Goal: Information Seeking & Learning: Learn about a topic

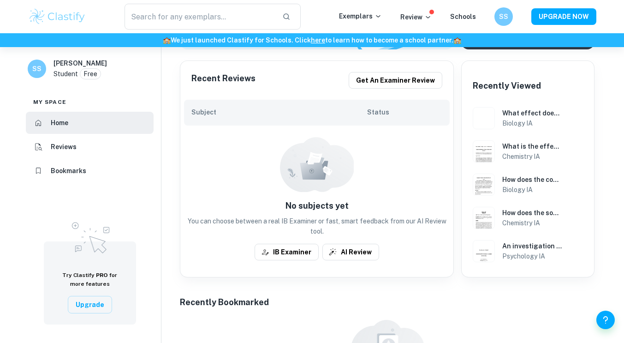
scroll to position [181, 0]
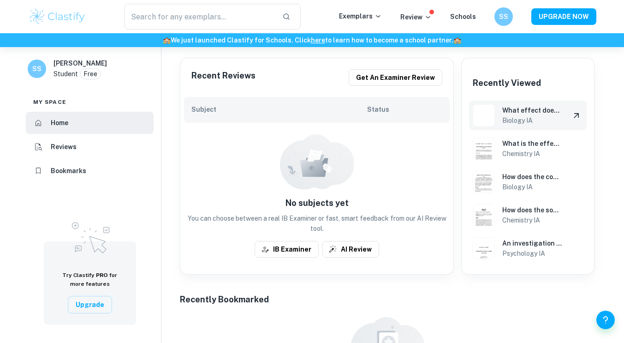
click at [503, 120] on h6 "Biology IA" at bounding box center [532, 120] width 60 height 10
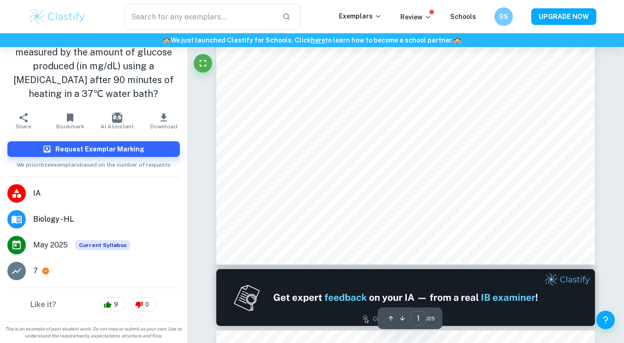
scroll to position [325, 0]
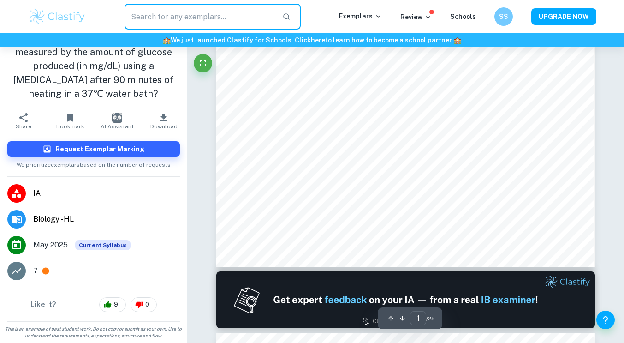
click at [201, 18] on input "text" at bounding box center [200, 17] width 151 height 26
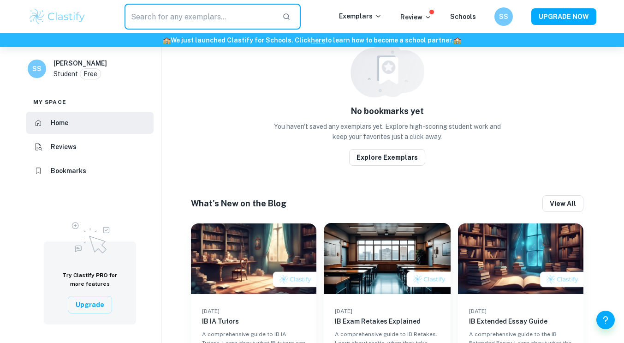
scroll to position [502, 0]
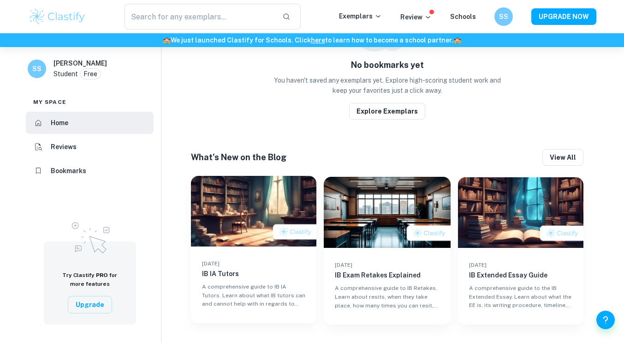
click at [275, 240] on img at bounding box center [254, 211] width 126 height 71
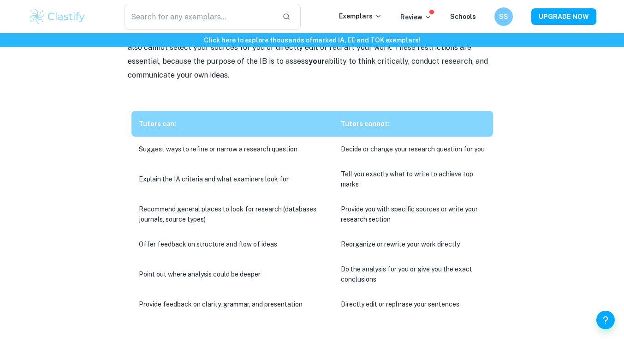
scroll to position [705, 0]
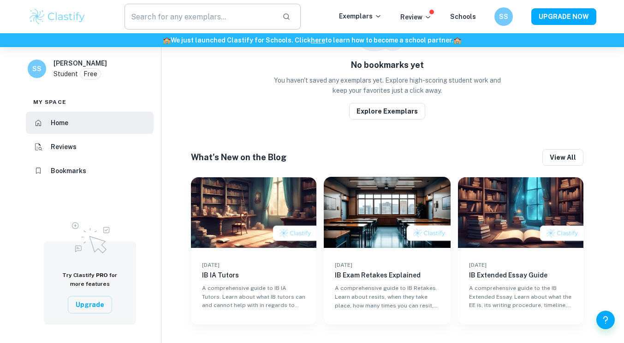
scroll to position [497, 0]
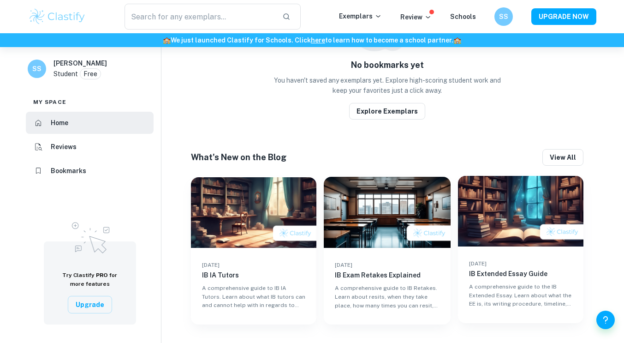
click at [521, 256] on div "[DATE] IB Extended Essay Guide A comprehensive guide to the IB Extended Essay. …" at bounding box center [521, 284] width 126 height 77
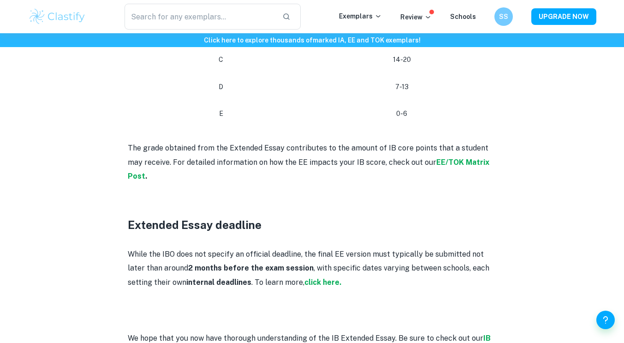
scroll to position [2407, 0]
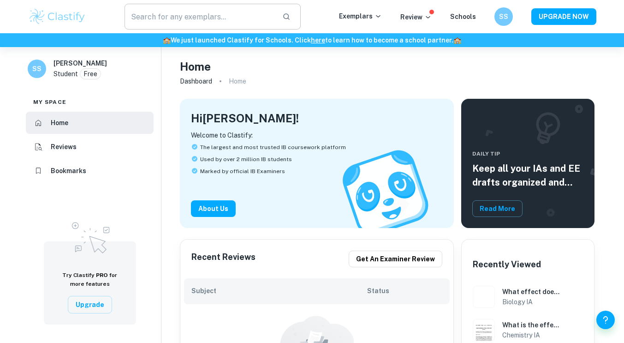
click at [197, 27] on input "text" at bounding box center [200, 17] width 151 height 26
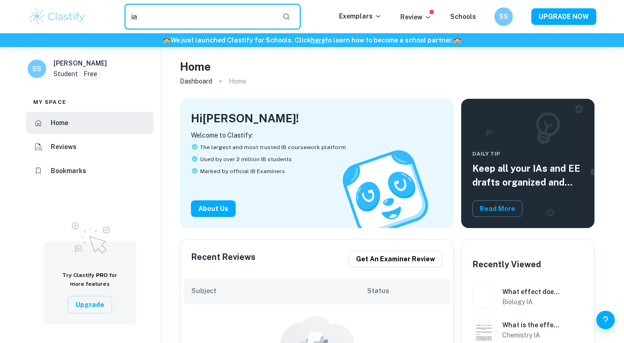
type input "ia"
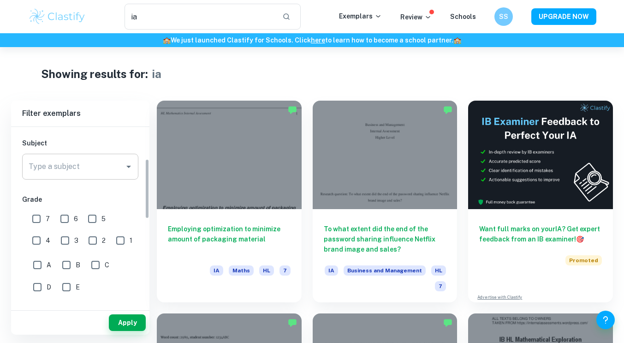
scroll to position [97, 0]
click at [34, 219] on input "7" at bounding box center [36, 217] width 18 height 18
checkbox input "true"
click at [79, 173] on input "Type a subject" at bounding box center [73, 165] width 94 height 18
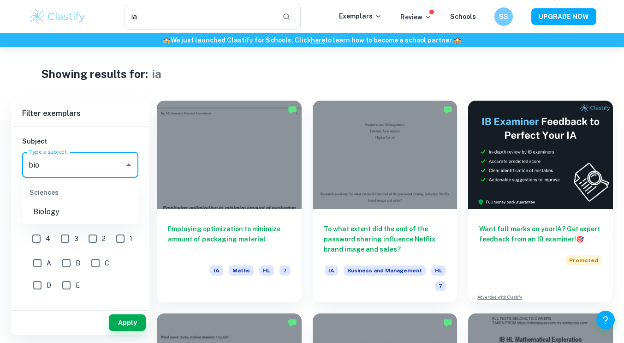
click at [92, 207] on li "Biology" at bounding box center [80, 211] width 116 height 17
type input "Biology"
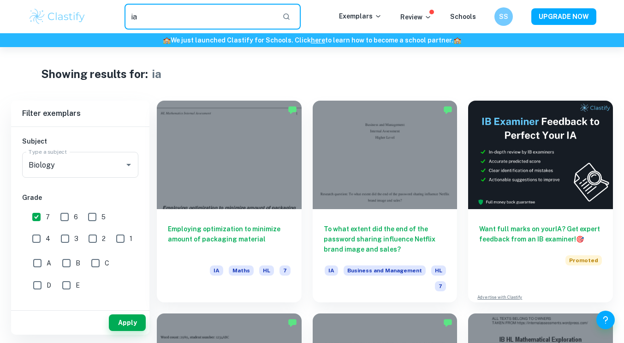
click at [191, 11] on input "ia" at bounding box center [200, 17] width 151 height 26
click at [135, 317] on button "Apply" at bounding box center [127, 322] width 37 height 17
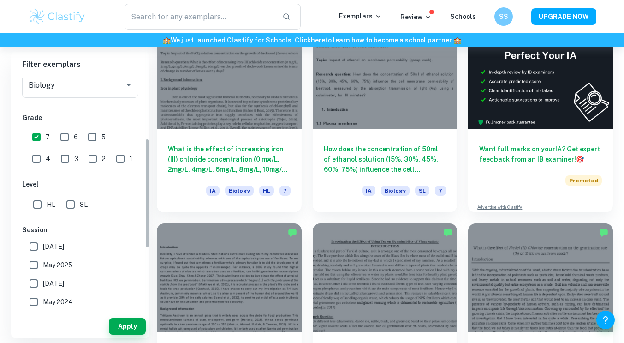
scroll to position [128, 0]
click at [30, 246] on input "[DATE]" at bounding box center [33, 246] width 18 height 18
checkbox input "true"
click at [39, 266] on input "May 2025" at bounding box center [33, 264] width 18 height 18
checkbox input "true"
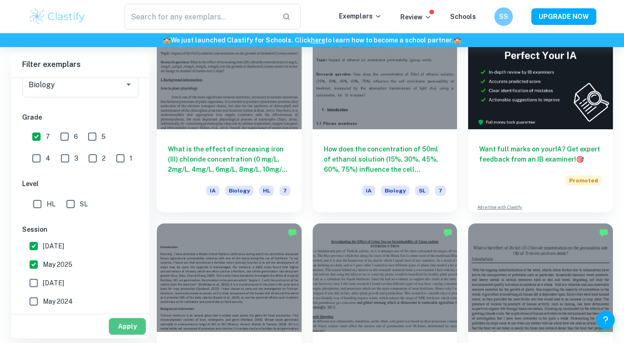
click at [130, 326] on button "Apply" at bounding box center [127, 326] width 37 height 17
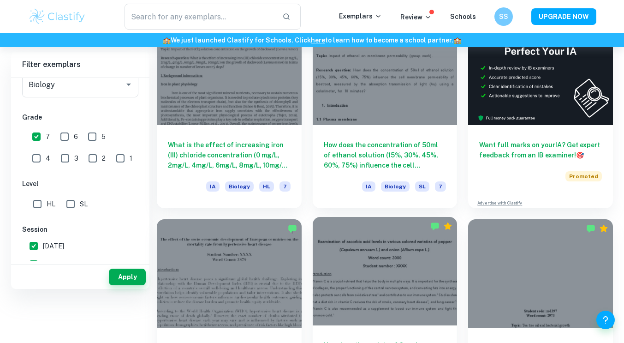
scroll to position [0, 0]
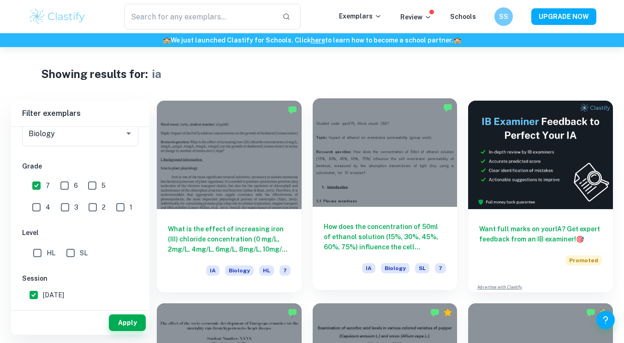
click at [378, 205] on div at bounding box center [385, 152] width 145 height 108
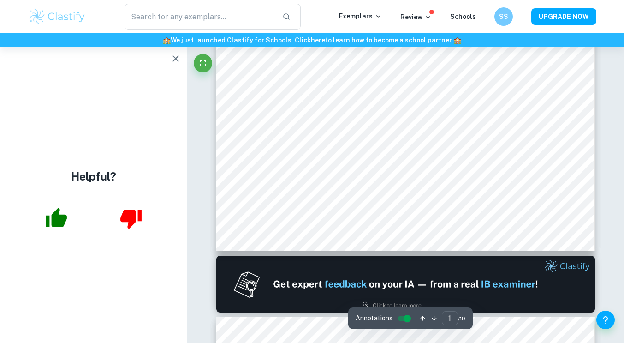
scroll to position [344, 0]
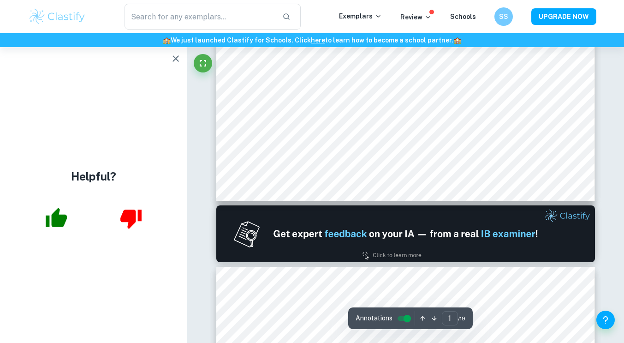
type input "2"
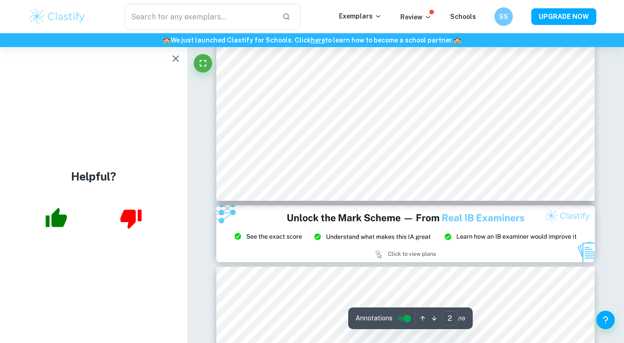
scroll to position [993, 0]
click at [54, 212] on icon "button" at bounding box center [56, 218] width 23 height 23
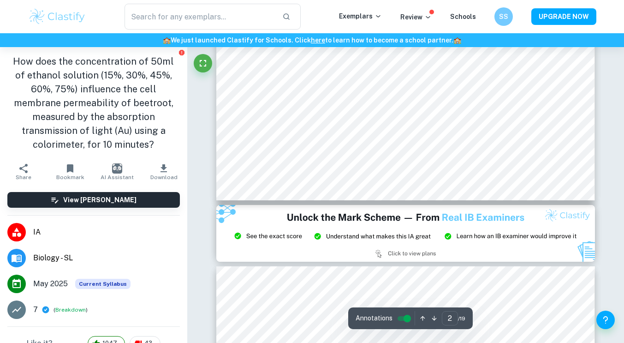
click at [48, 227] on span "IA" at bounding box center [106, 232] width 147 height 11
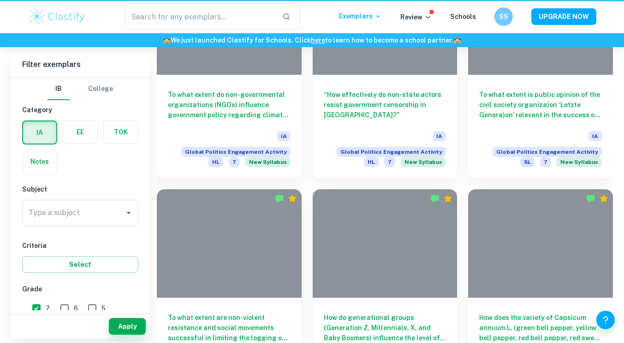
scroll to position [299, 0]
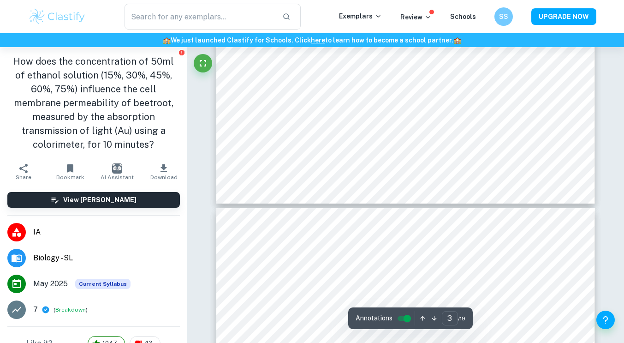
scroll to position [1593, 0]
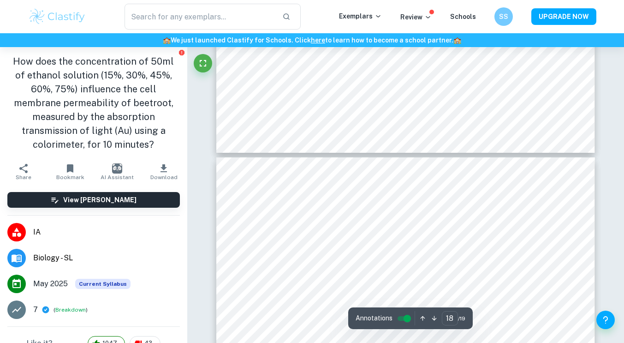
type input "17"
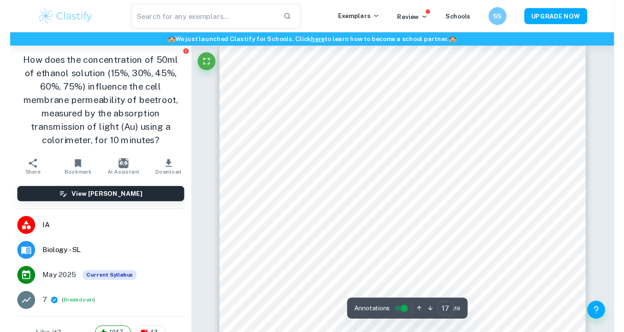
scroll to position [8899, 0]
